Goal: Transaction & Acquisition: Purchase product/service

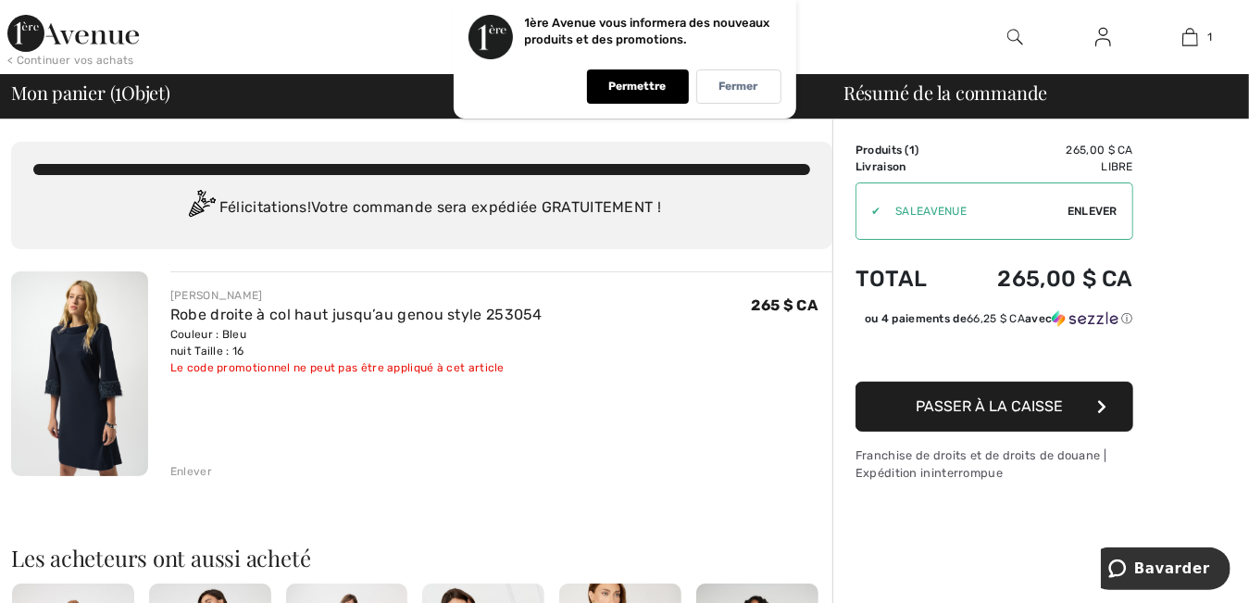
click at [1084, 205] on span "Enlever" at bounding box center [1093, 211] width 50 height 17
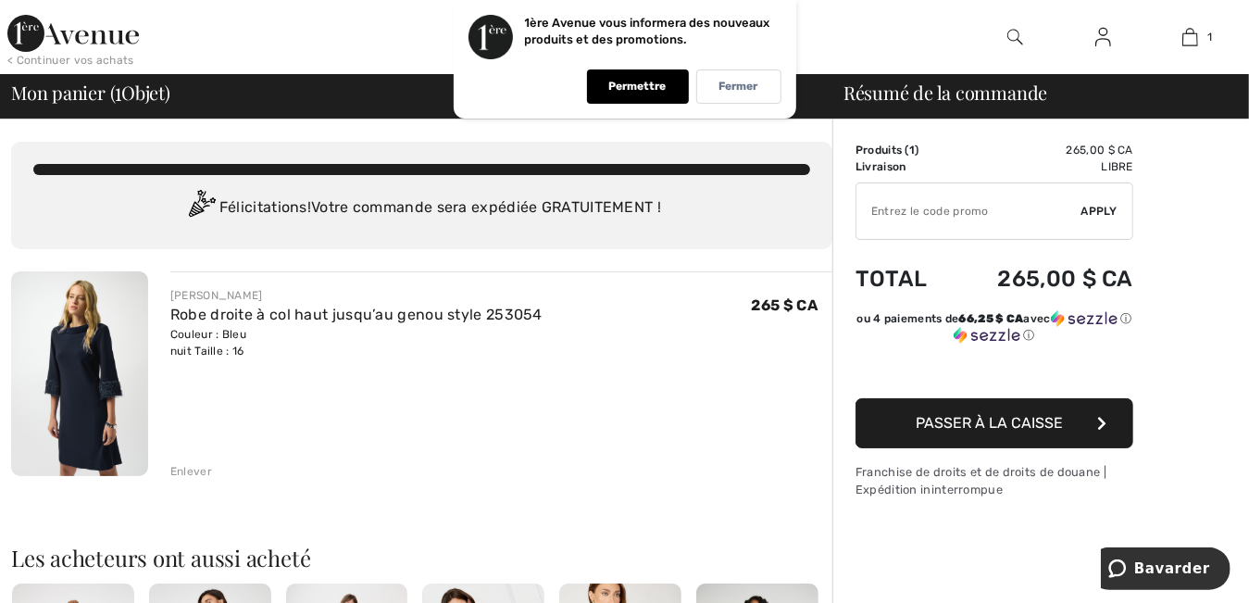
click at [1020, 211] on input "TEXT" at bounding box center [969, 211] width 225 height 56
type input "SHOPSALE"
click at [894, 418] on button "Passer à la caisse" at bounding box center [995, 423] width 278 height 50
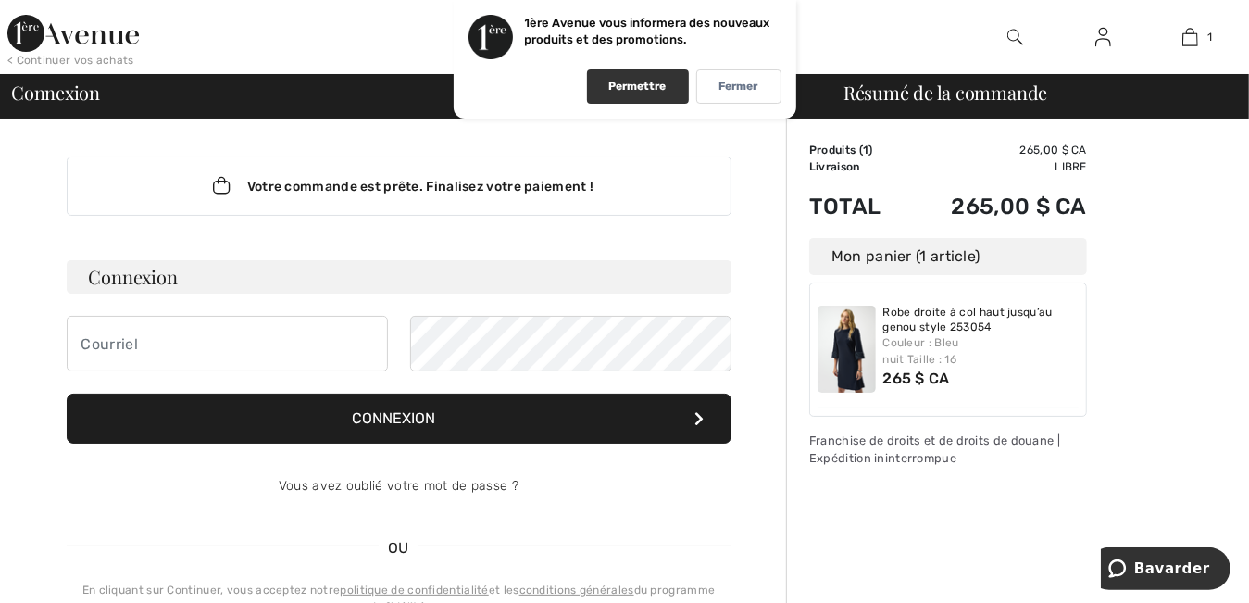
click at [647, 83] on p "Permettre" at bounding box center [637, 87] width 57 height 14
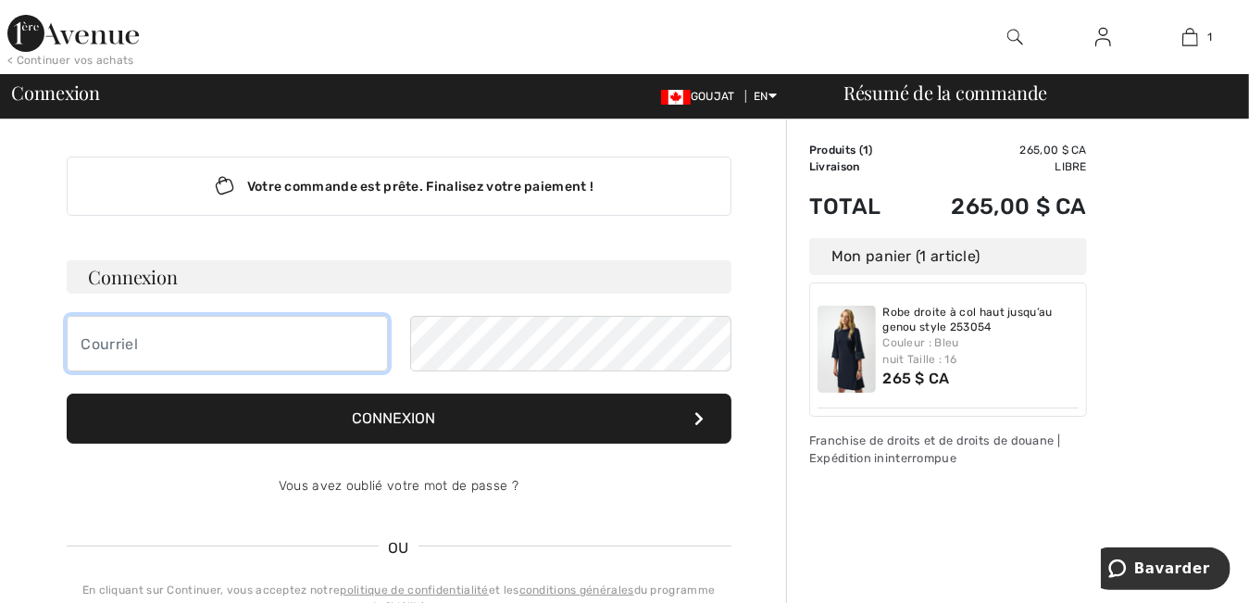
click at [162, 350] on input "email" at bounding box center [227, 344] width 321 height 56
type input "mcglavoie@gmail.com"
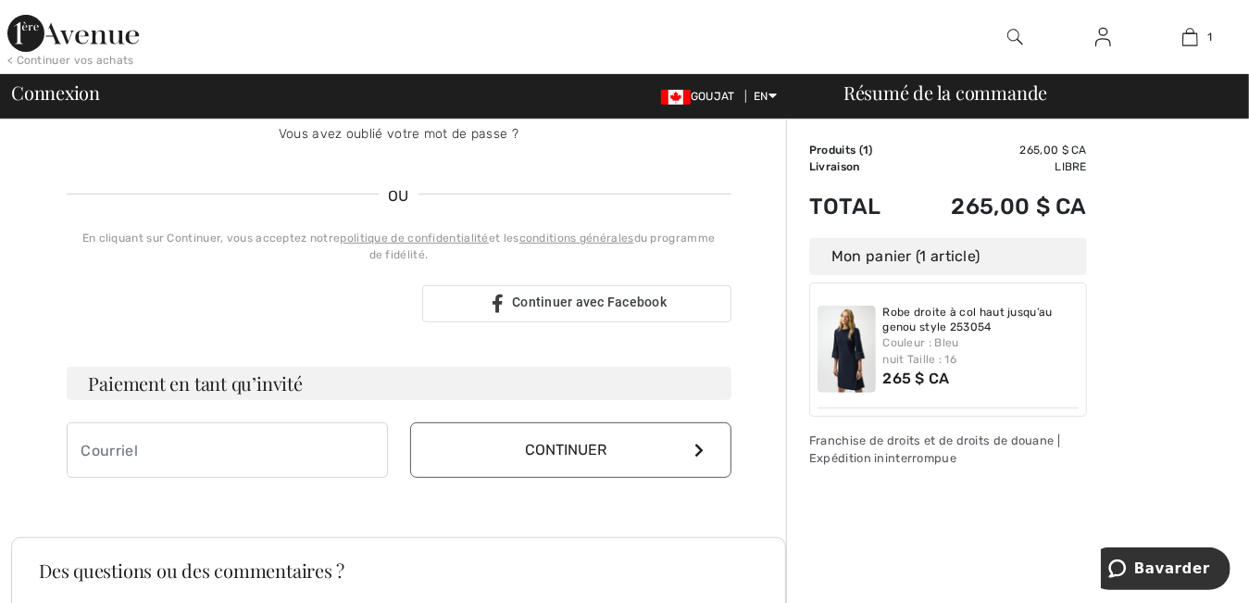
scroll to position [352, 0]
click at [204, 455] on input "email" at bounding box center [227, 450] width 321 height 56
type input "mcglavoie@gmail.com"
click at [554, 442] on font "Continuer" at bounding box center [565, 450] width 81 height 18
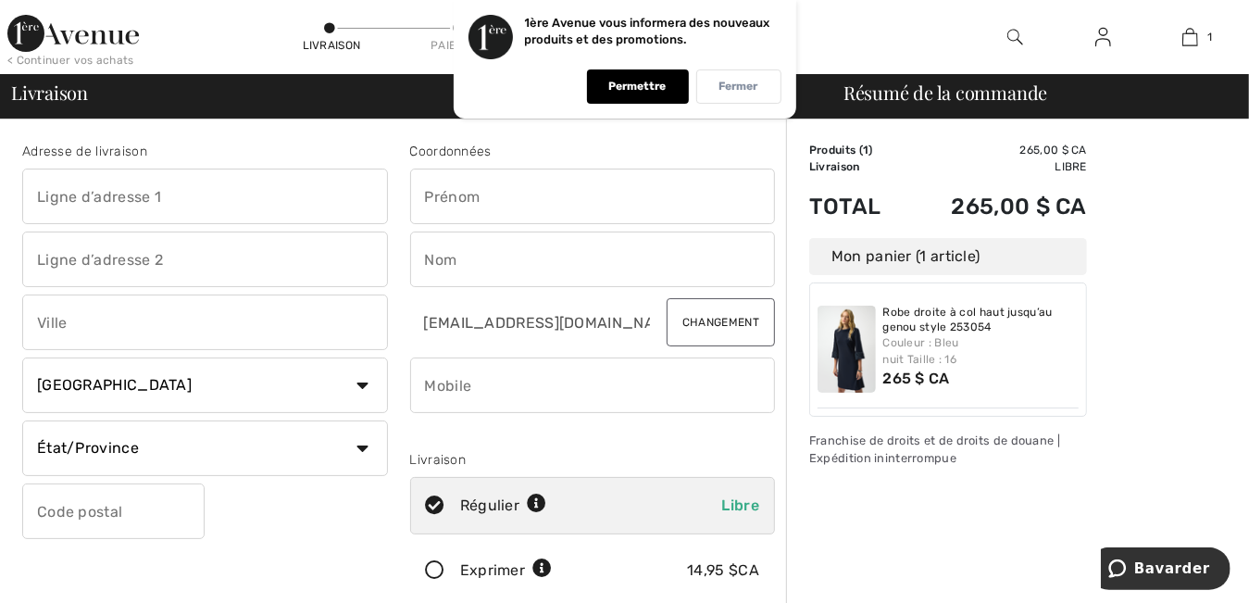
click at [745, 91] on p "Fermer" at bounding box center [739, 87] width 39 height 14
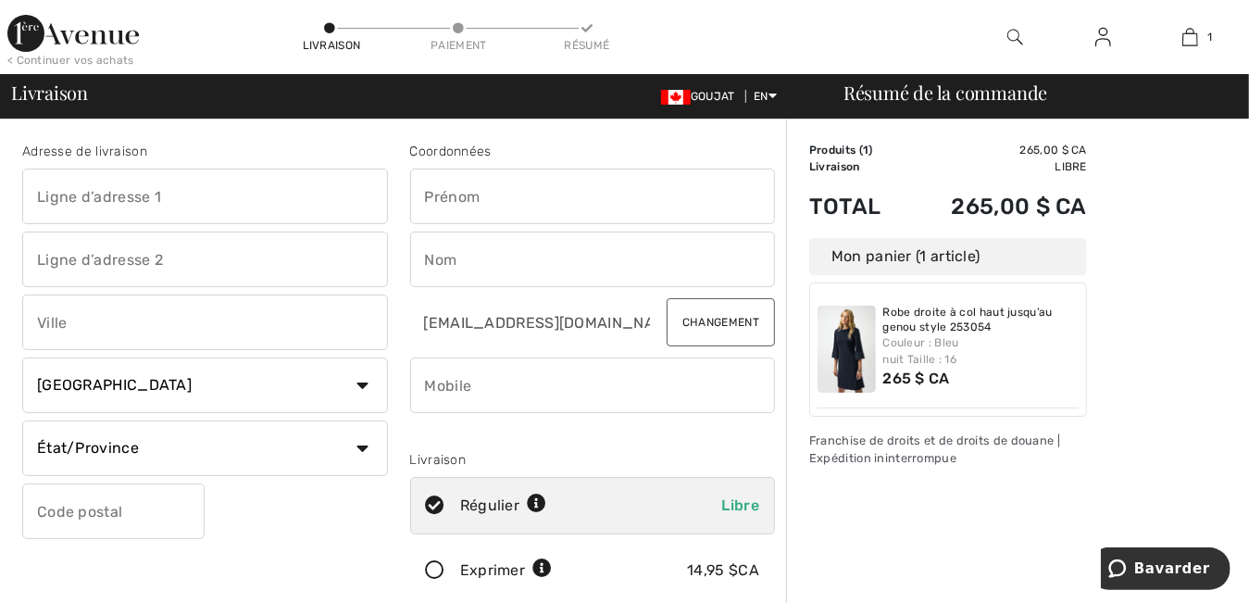
click at [205, 194] on input "text" at bounding box center [205, 197] width 366 height 56
type input "767 Av De l'Envolée"
type input "Mascouche"
select select "QC"
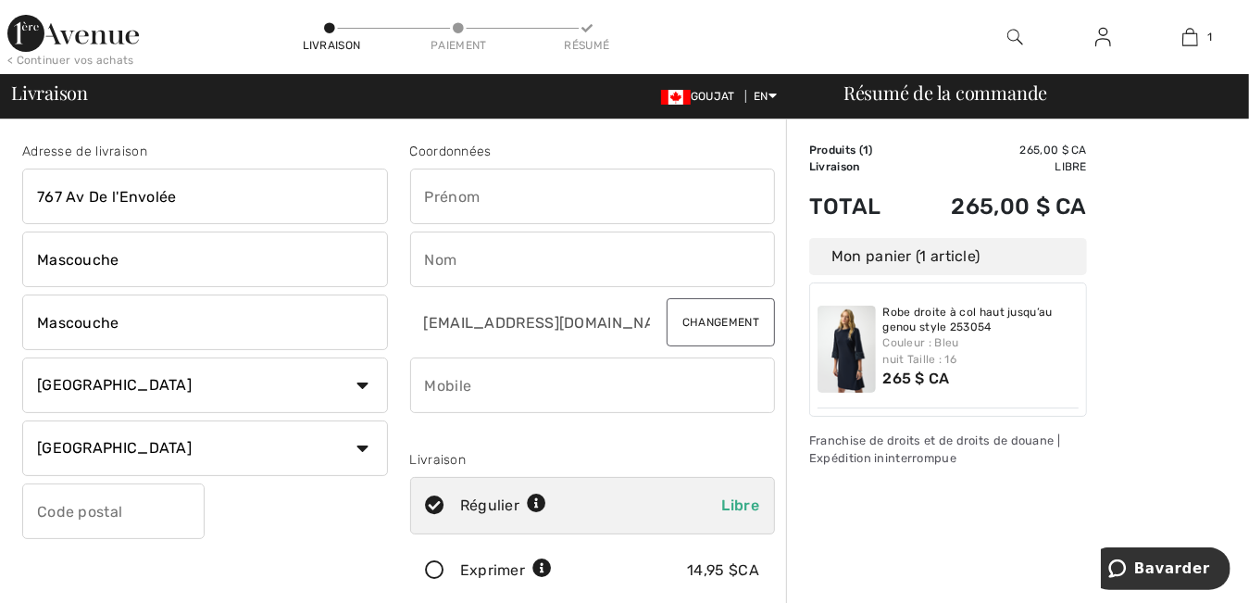
type input "J7K 4A5"
type input "Marie-Claude"
type input "Lavoie"
type input "4504174412"
type input "J7K4A5"
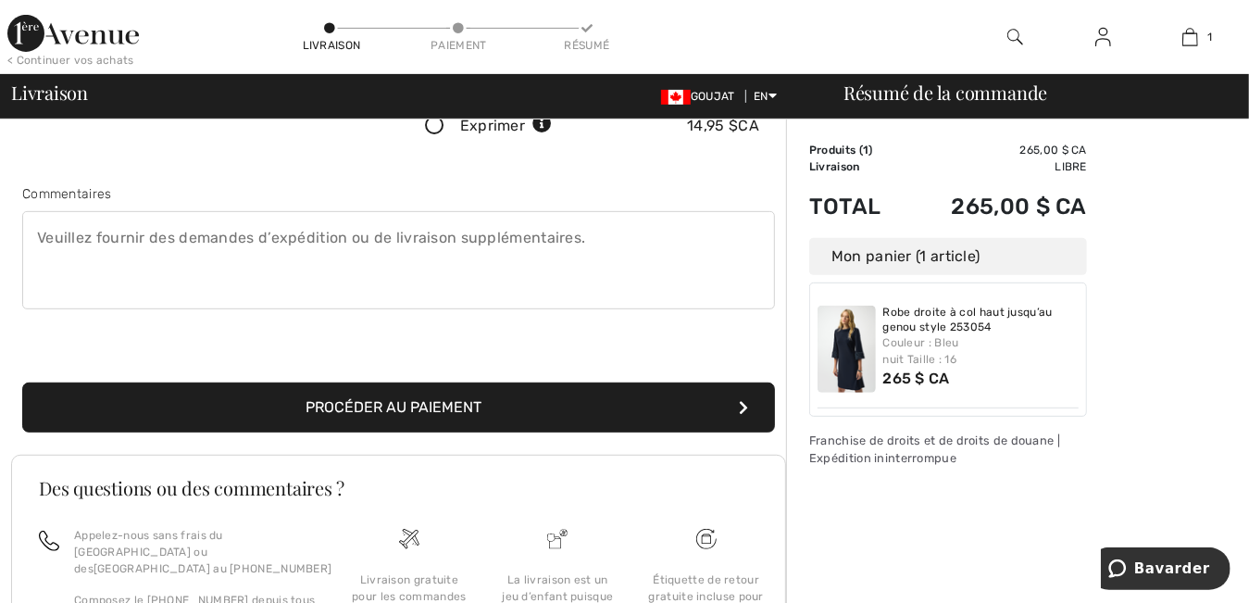
scroll to position [445, 0]
click at [511, 398] on button "Procéder au paiement" at bounding box center [398, 407] width 753 height 50
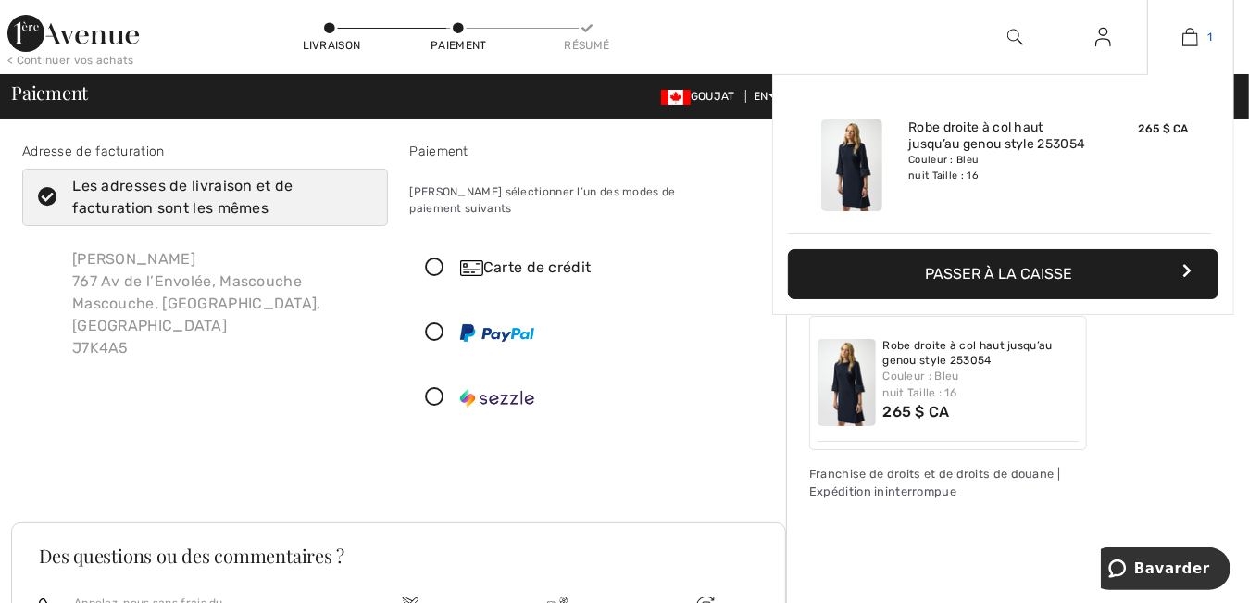
click at [1201, 33] on link "1" at bounding box center [1190, 37] width 85 height 22
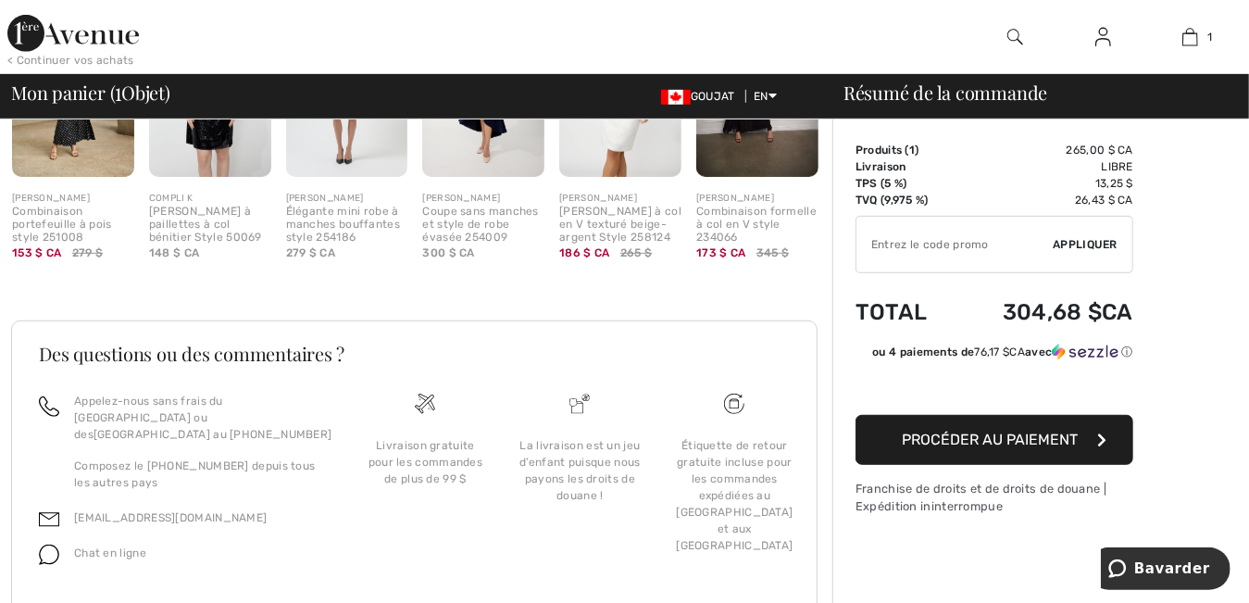
scroll to position [630, 0]
